Goal: Complete application form: Complete application form

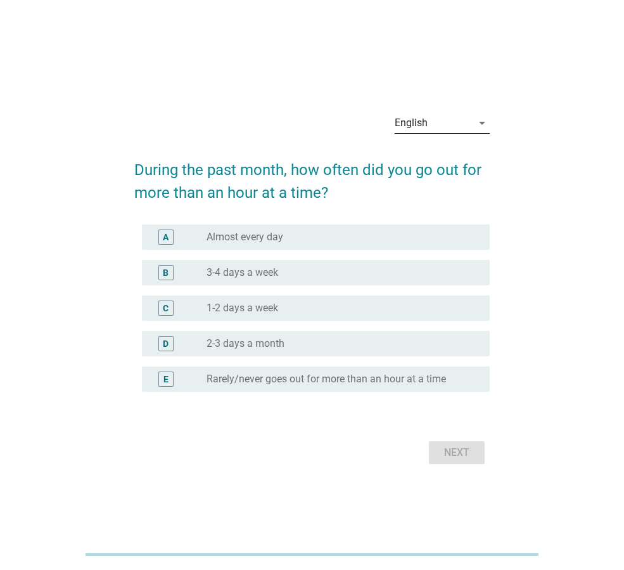
click at [463, 130] on div "English" at bounding box center [433, 123] width 77 height 20
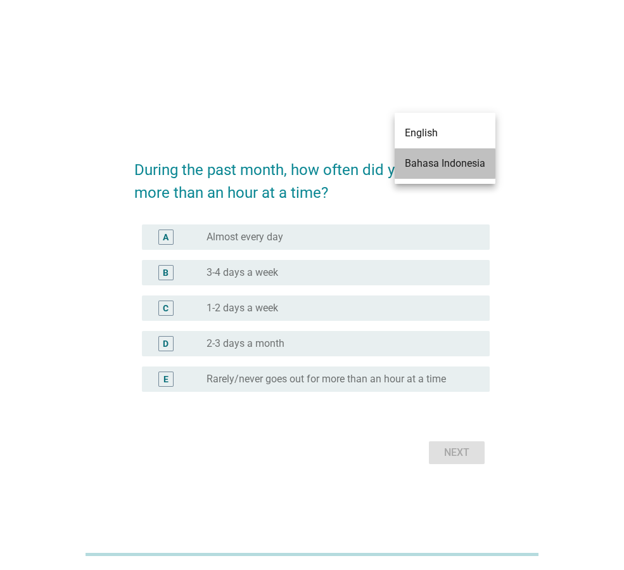
click at [443, 162] on div "Bahasa Indonesia" at bounding box center [445, 163] width 80 height 15
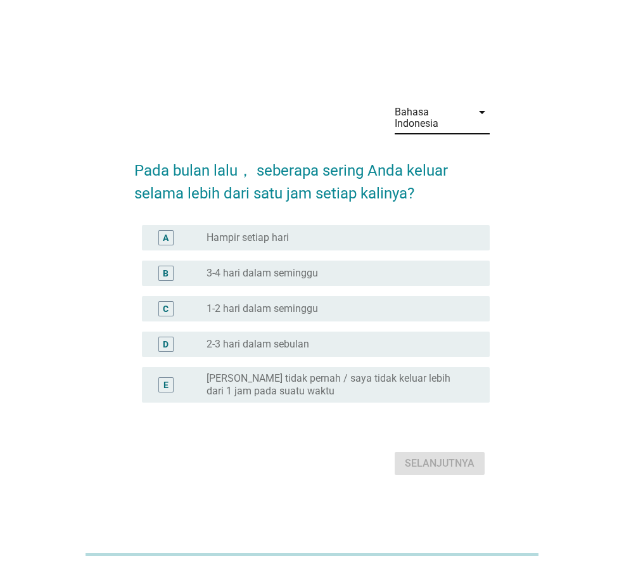
click at [314, 270] on label "3-4 hari dalam seminggu" at bounding box center [263, 273] width 112 height 13
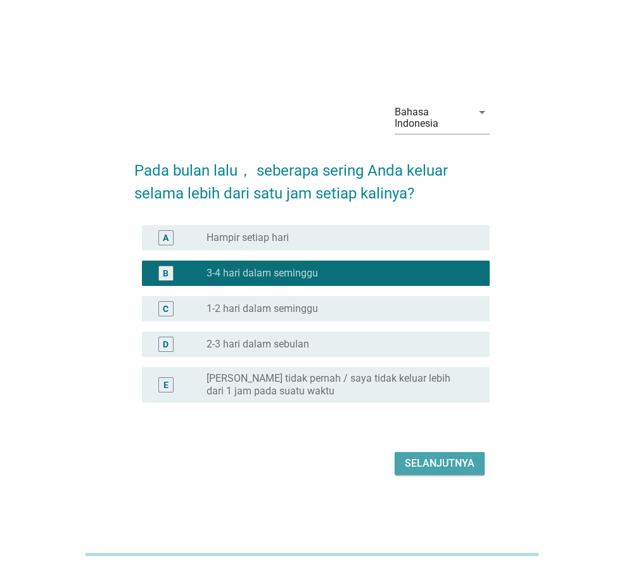
click at [435, 458] on div "Selanjutnya" at bounding box center [440, 463] width 70 height 15
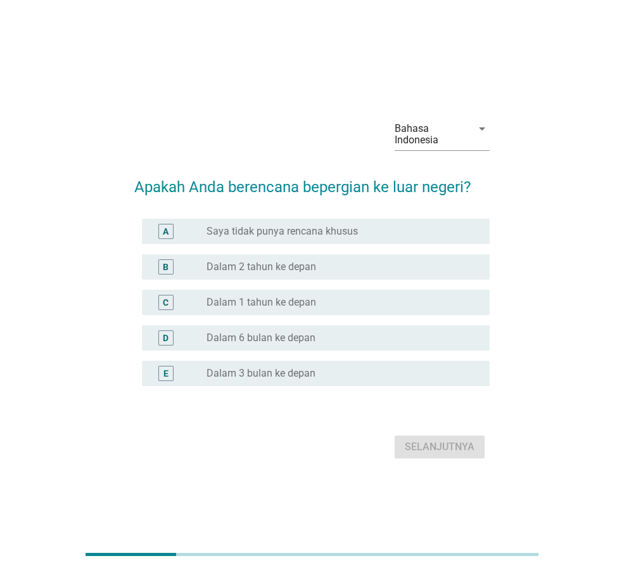
click at [338, 336] on div "radio_button_unchecked Dalam 6 bulan ke depan" at bounding box center [338, 337] width 263 height 13
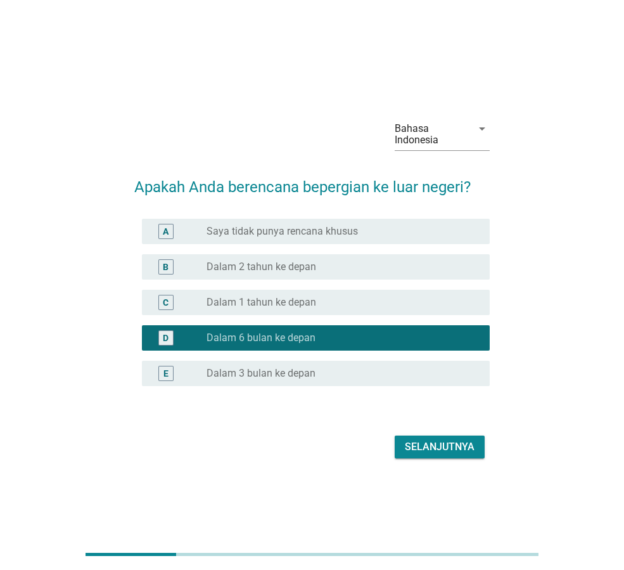
click at [376, 382] on div "E radio_button_unchecked Dalam 3 bulan ke depan" at bounding box center [316, 373] width 348 height 25
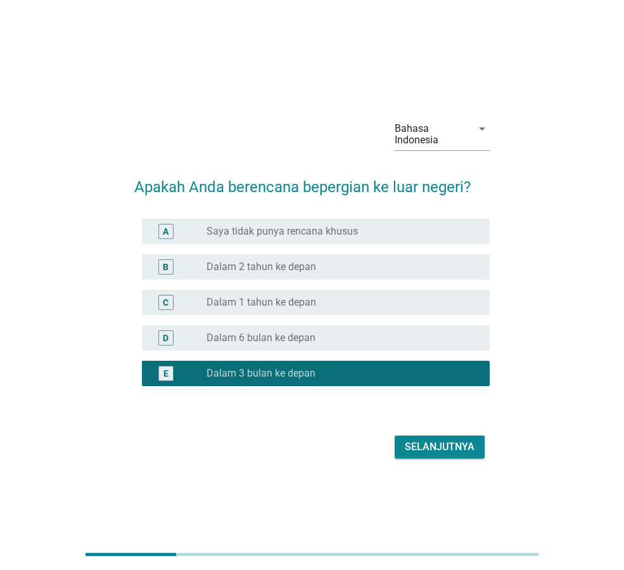
click at [448, 447] on div "Selanjutnya" at bounding box center [440, 446] width 70 height 15
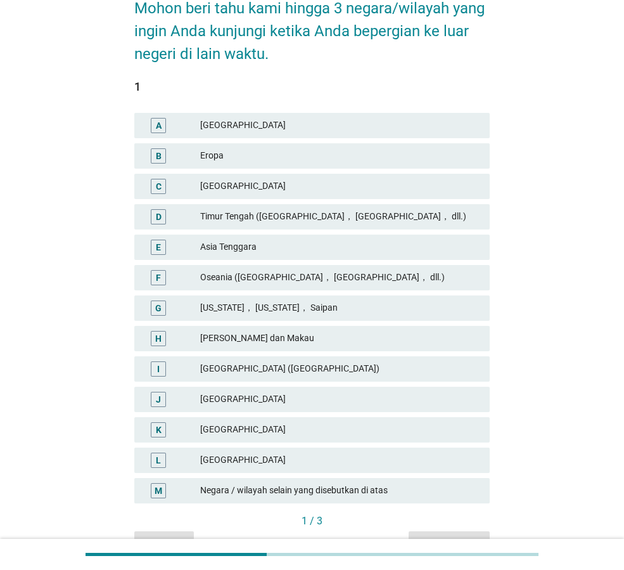
scroll to position [190, 0]
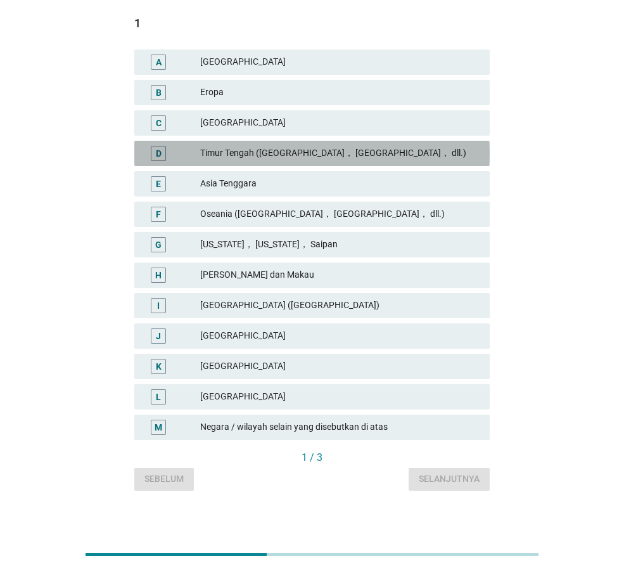
click at [318, 159] on div "Timur Tengah ([GEOGRAPHIC_DATA]， [GEOGRAPHIC_DATA]， dll.)" at bounding box center [339, 153] width 279 height 15
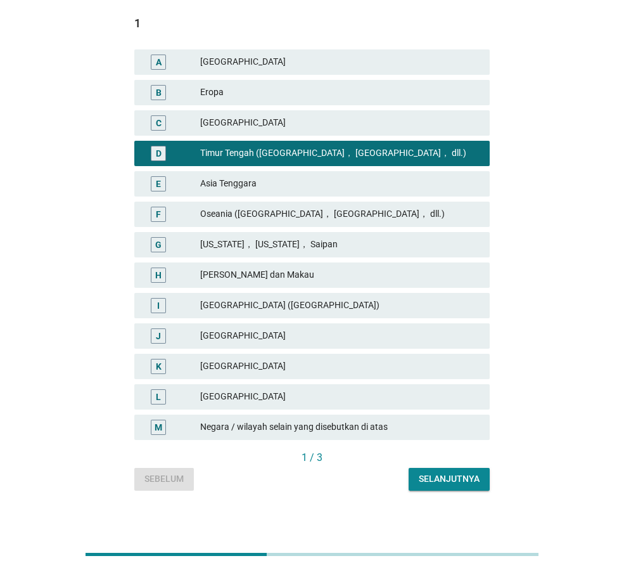
click at [242, 63] on div "[GEOGRAPHIC_DATA]" at bounding box center [339, 62] width 279 height 15
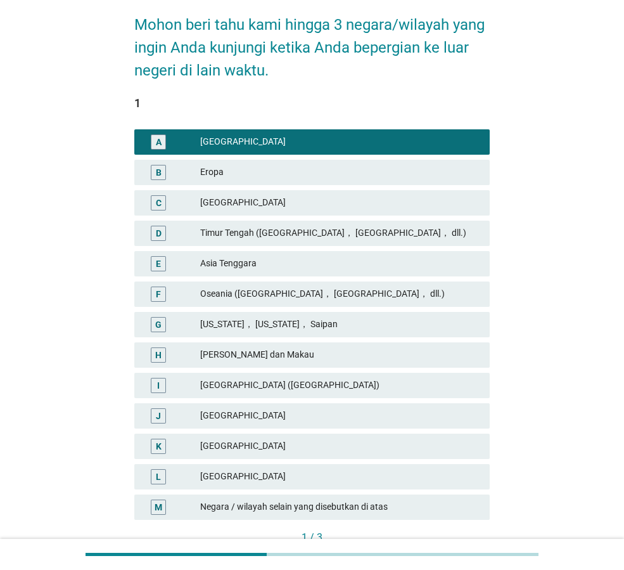
scroll to position [127, 0]
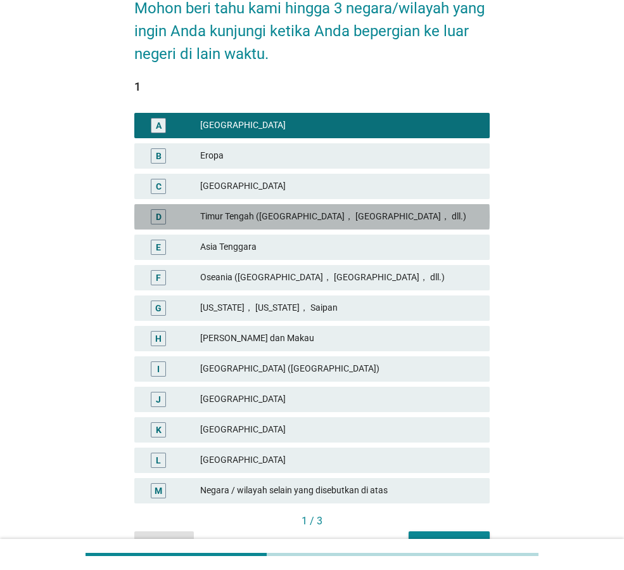
click at [304, 213] on div "Timur Tengah ([GEOGRAPHIC_DATA]， [GEOGRAPHIC_DATA]， dll.)" at bounding box center [339, 216] width 279 height 15
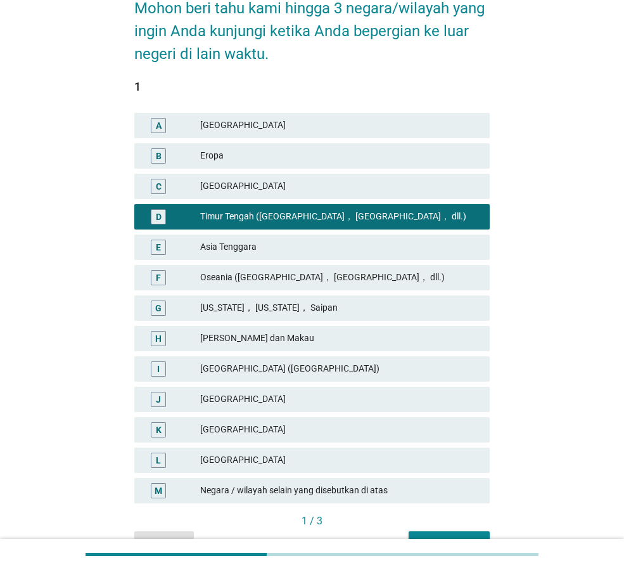
click at [330, 217] on div "Timur Tengah ([GEOGRAPHIC_DATA]， [GEOGRAPHIC_DATA]， dll.)" at bounding box center [339, 216] width 279 height 15
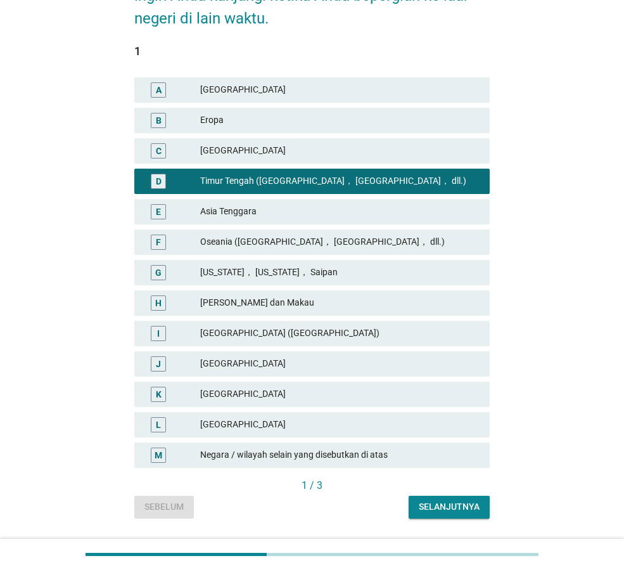
scroll to position [198, 0]
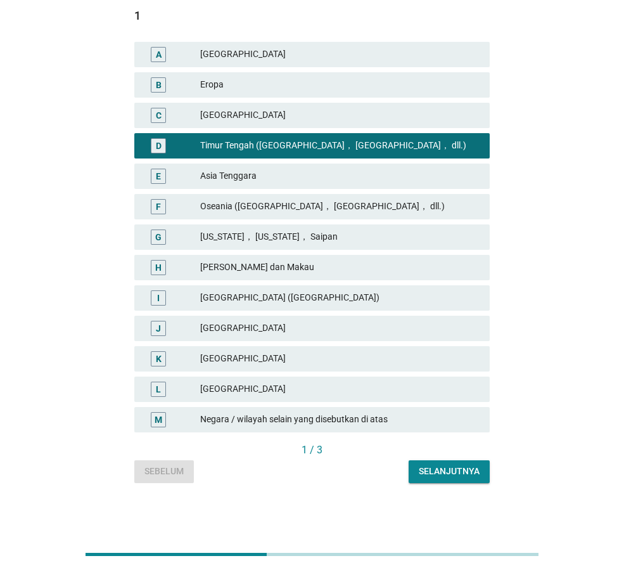
click at [453, 471] on div "Selanjutnya" at bounding box center [449, 471] width 61 height 13
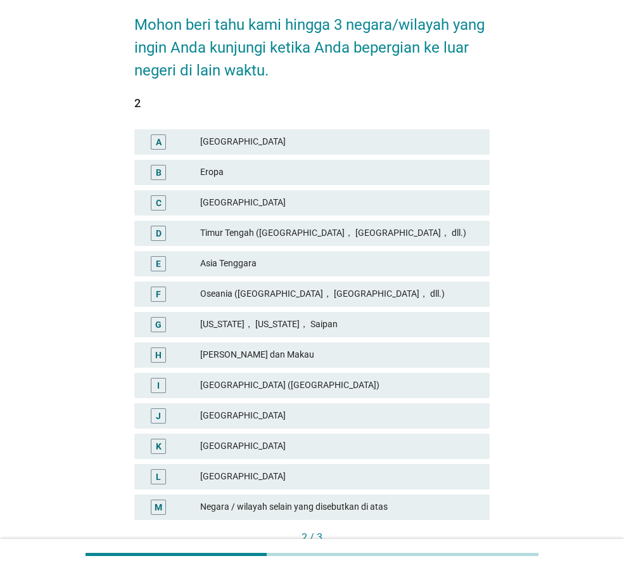
scroll to position [127, 0]
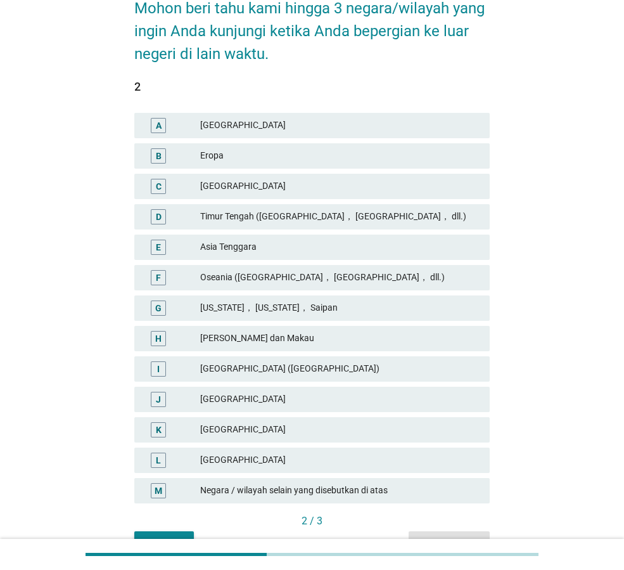
click at [287, 130] on div "[GEOGRAPHIC_DATA]" at bounding box center [339, 125] width 279 height 15
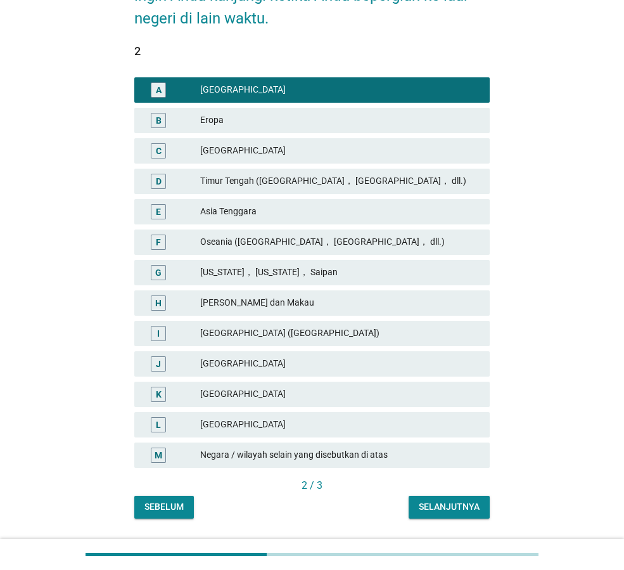
scroll to position [198, 0]
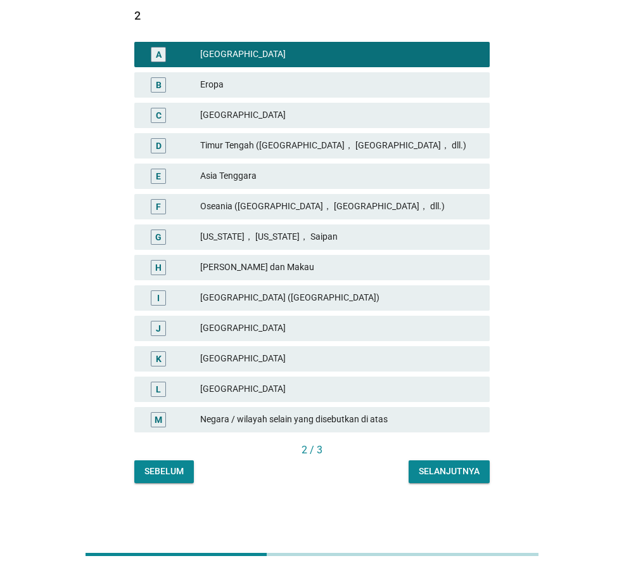
click at [434, 472] on div "Selanjutnya" at bounding box center [449, 471] width 61 height 13
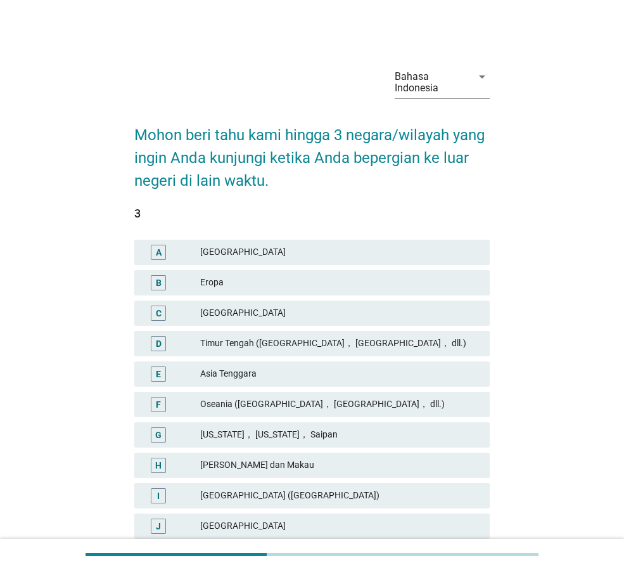
scroll to position [127, 0]
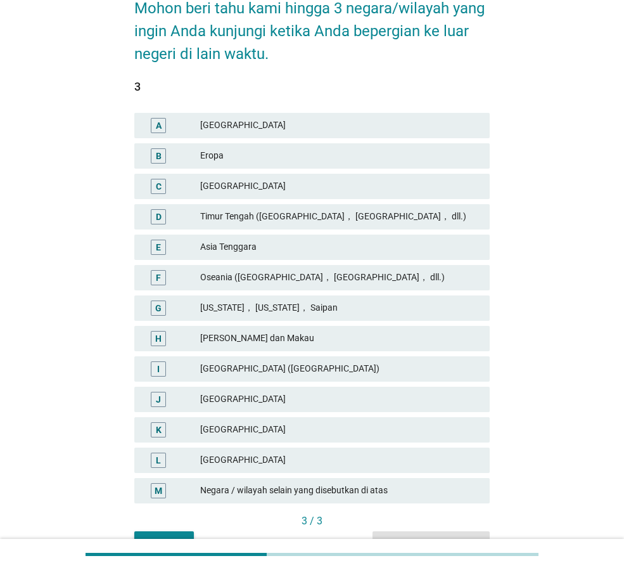
click at [358, 483] on div "Negara / wilayah selain yang disebutkan di atas" at bounding box center [339, 490] width 279 height 15
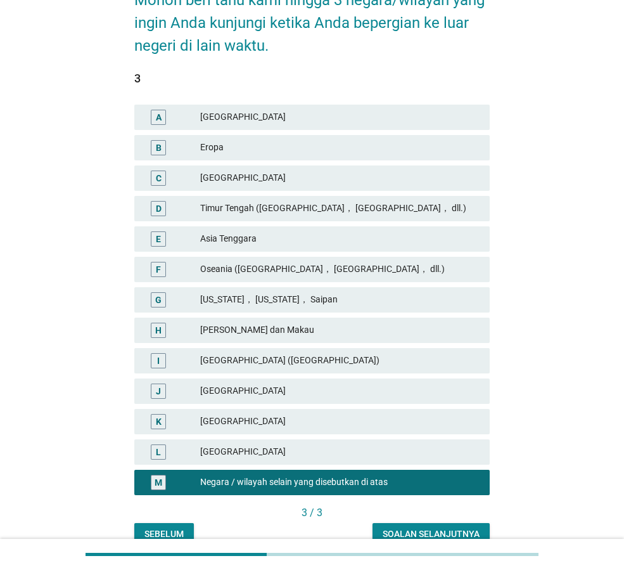
scroll to position [198, 0]
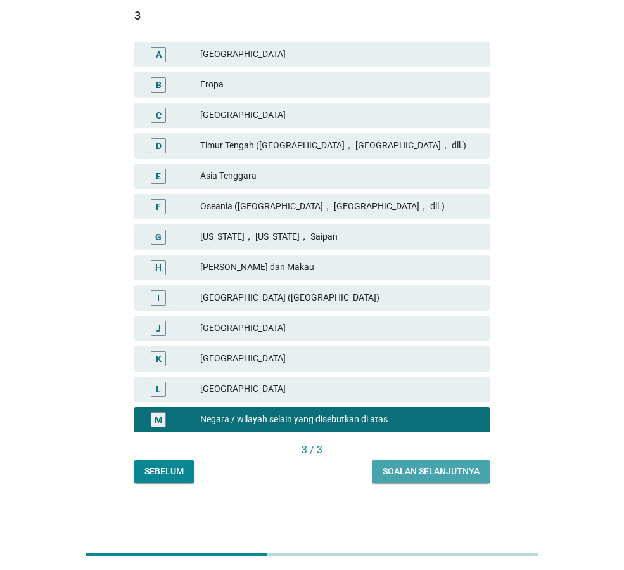
click at [444, 473] on div "Soalan selanjutnya" at bounding box center [431, 471] width 97 height 13
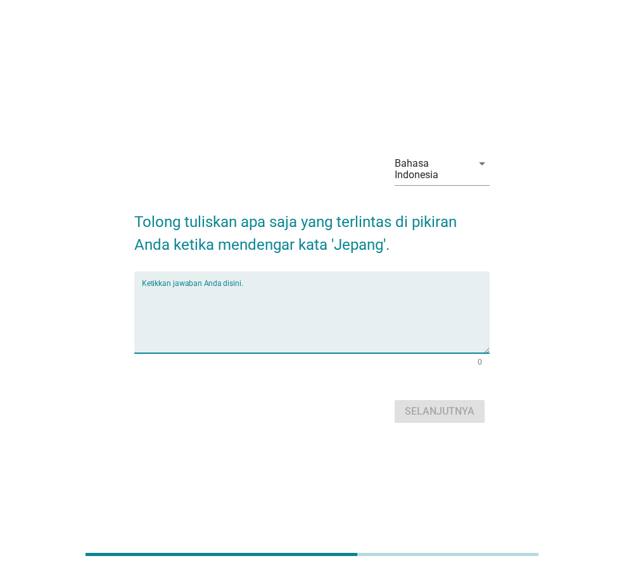
click at [343, 304] on textarea "Ketikkan jawaban Anda disini." at bounding box center [316, 319] width 348 height 67
type textarea "M"
click at [170, 293] on textarea "Bersih dan modern" at bounding box center [316, 319] width 348 height 67
type textarea "Bersih, maju dan modern"
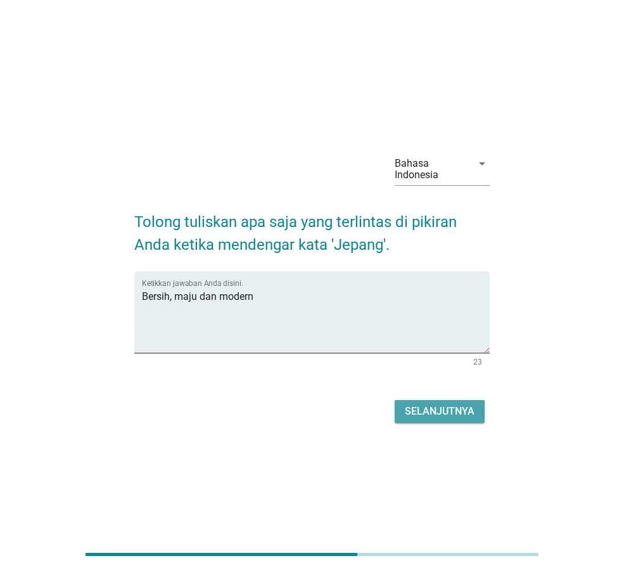
click at [407, 406] on div "Selanjutnya" at bounding box center [440, 411] width 70 height 15
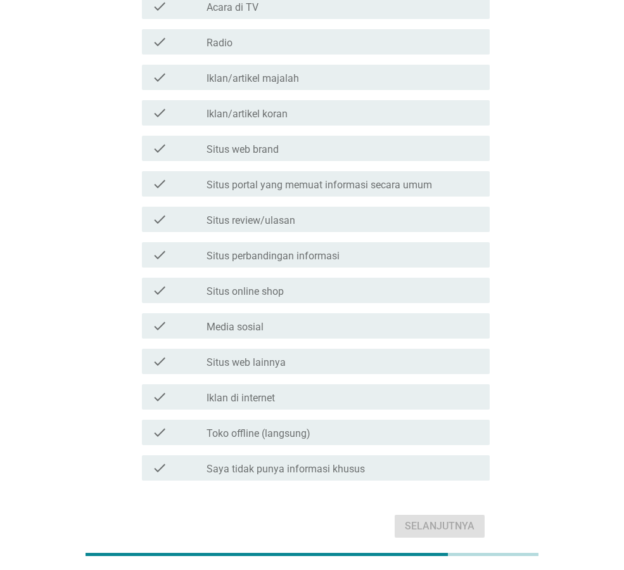
scroll to position [204, 0]
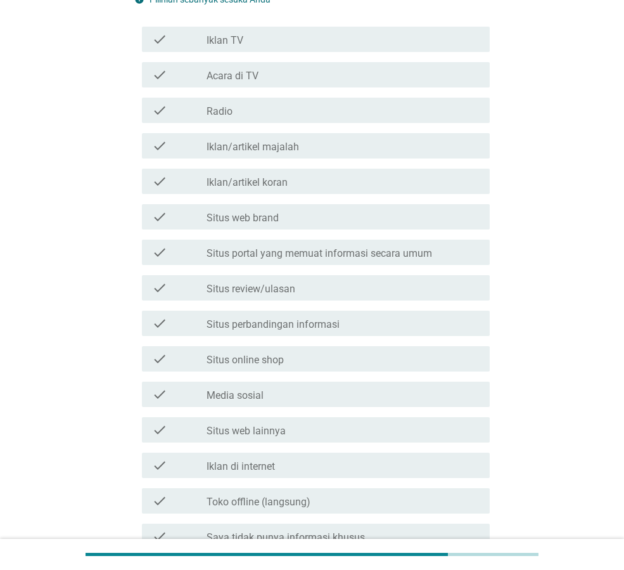
click at [311, 400] on div "check_box_outline_blank Media sosial" at bounding box center [343, 394] width 273 height 15
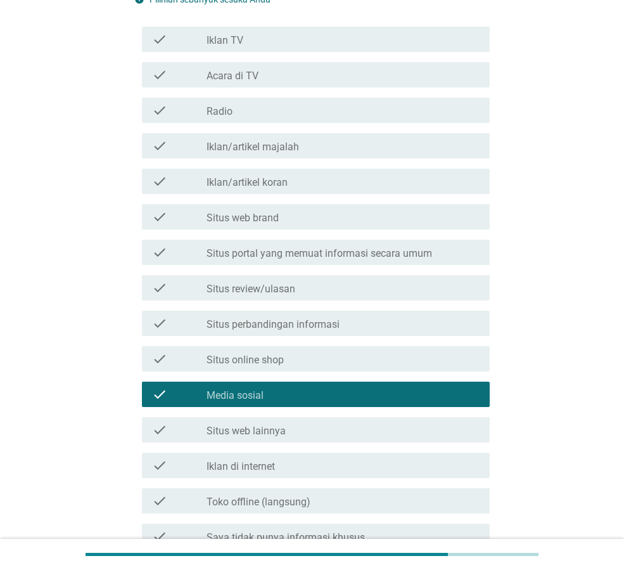
click at [314, 297] on div "check check_box_outline_blank Situs review/ulasan" at bounding box center [316, 287] width 348 height 25
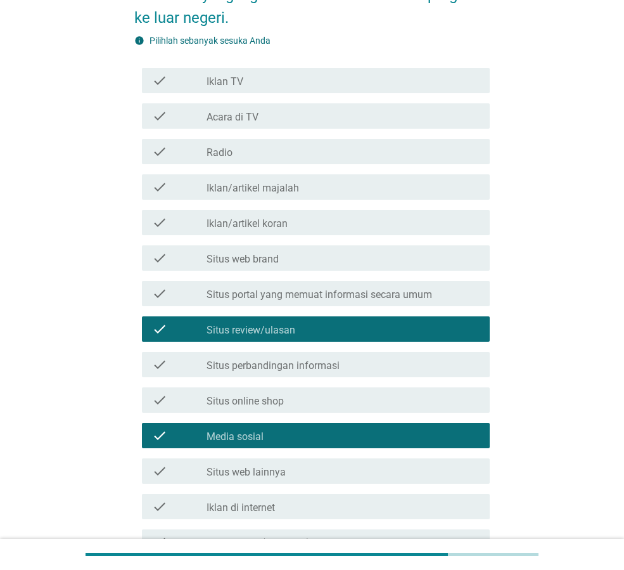
scroll to position [141, 0]
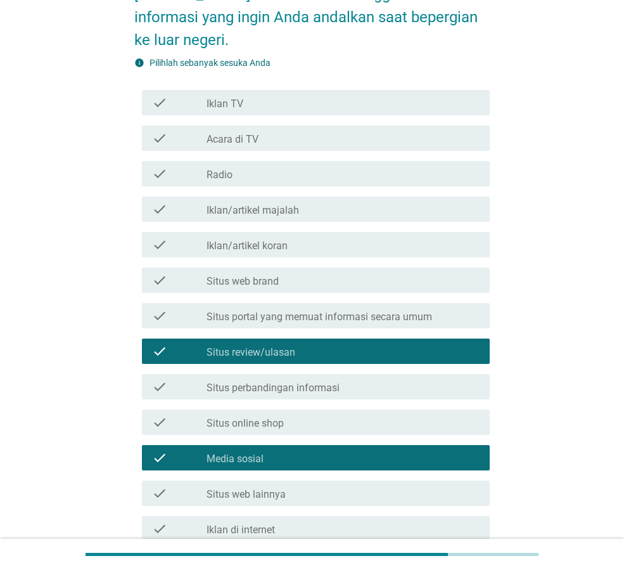
click at [356, 243] on div "check_box_outline_blank Iklan/artikel koran" at bounding box center [343, 244] width 273 height 15
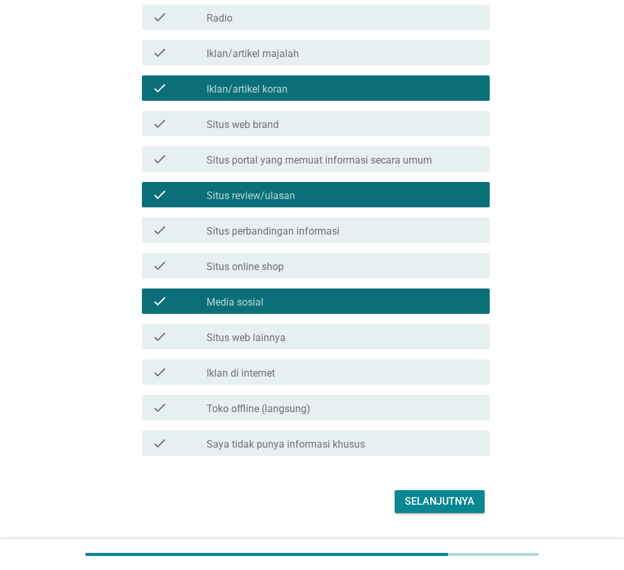
scroll to position [331, 0]
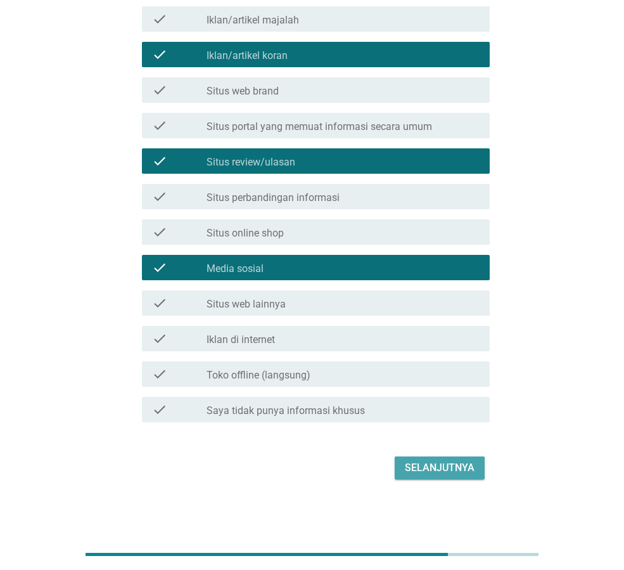
click at [455, 462] on div "Selanjutnya" at bounding box center [440, 467] width 70 height 15
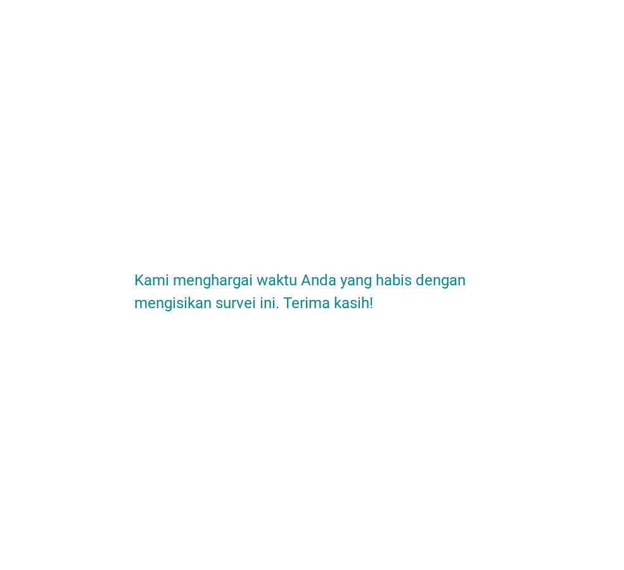
scroll to position [0, 0]
